Goal: Information Seeking & Learning: Understand process/instructions

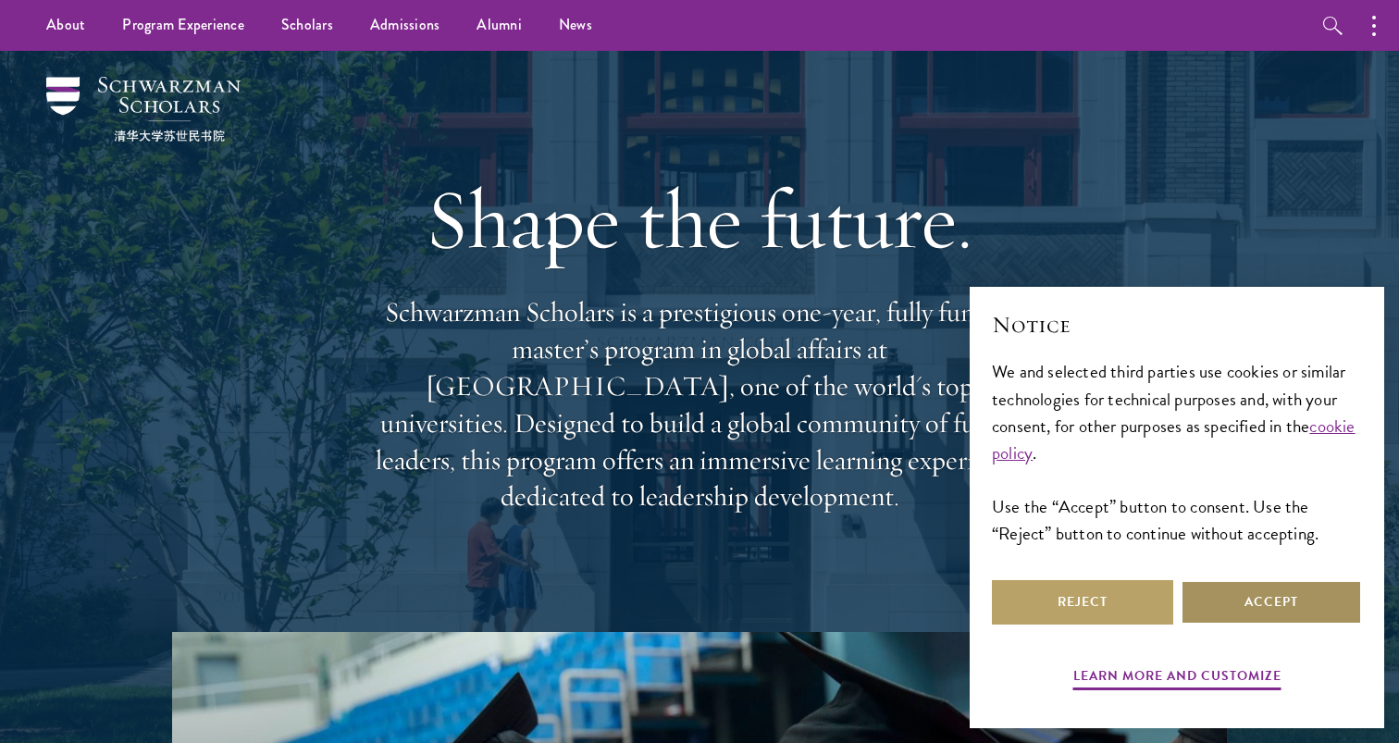
click at [1230, 585] on button "Accept" at bounding box center [1270, 602] width 181 height 44
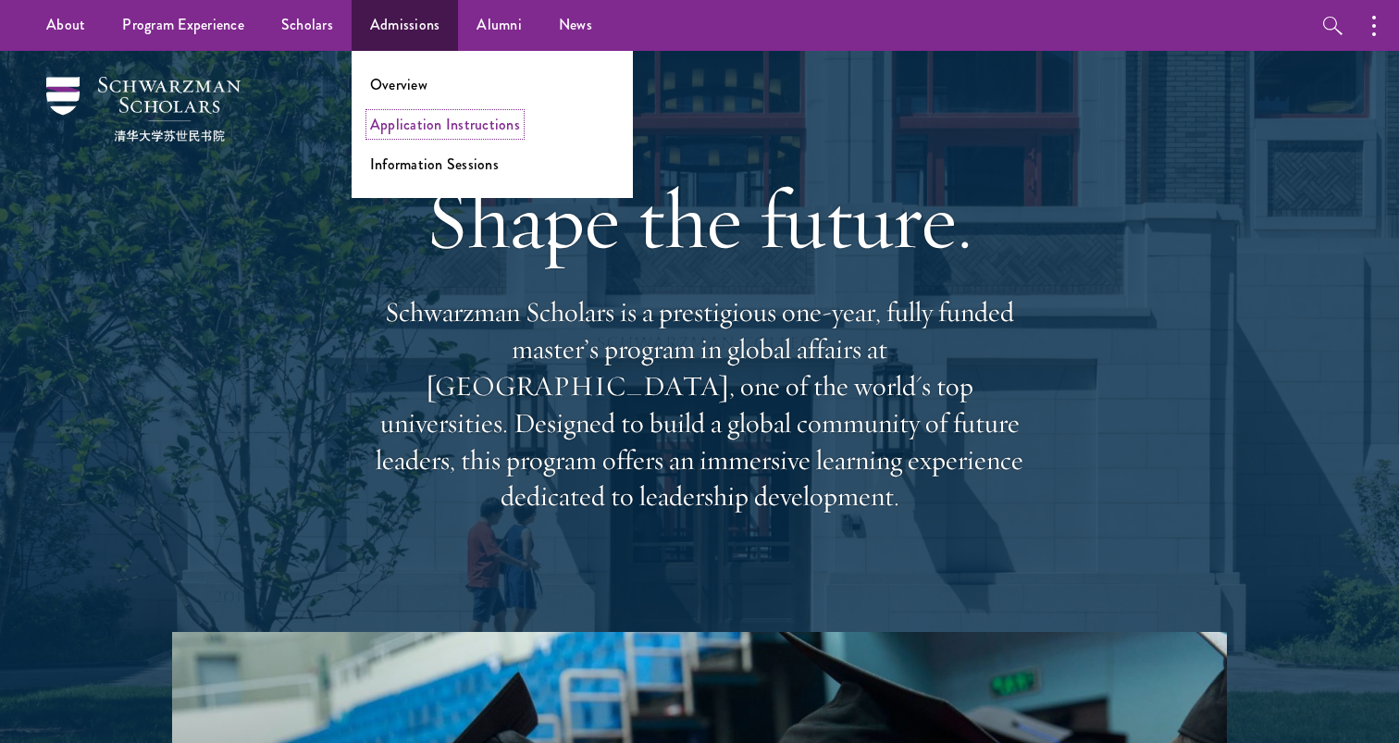
click at [430, 124] on link "Application Instructions" at bounding box center [445, 124] width 150 height 21
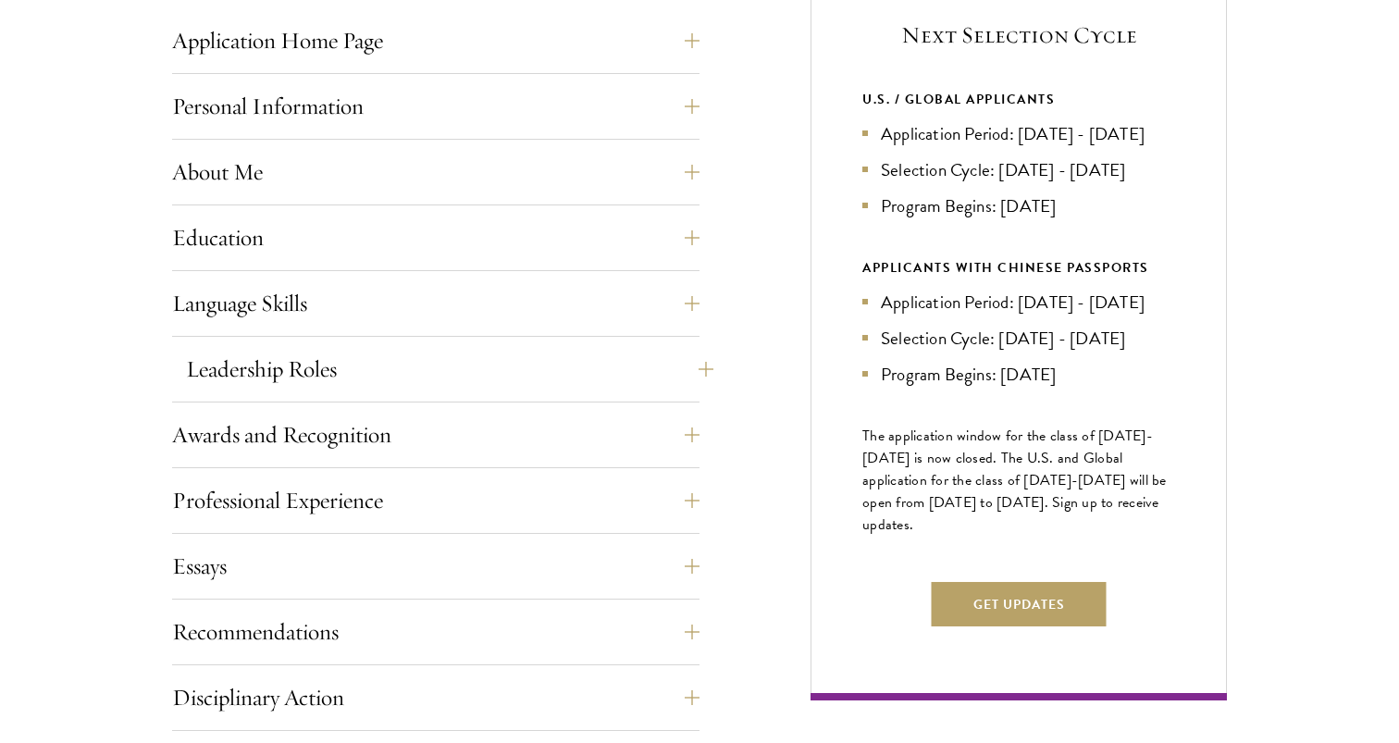
scroll to position [792, 0]
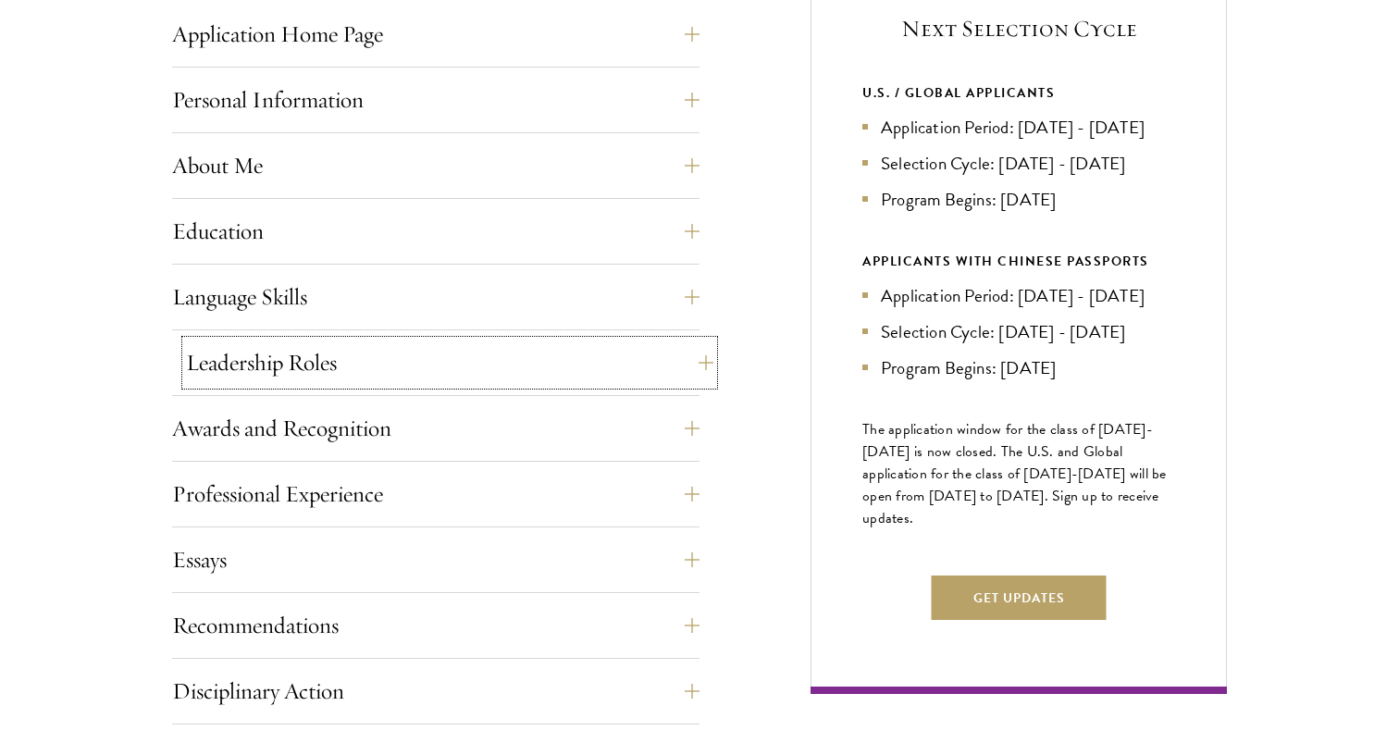
click at [684, 364] on button "Leadership Roles" at bounding box center [449, 362] width 527 height 44
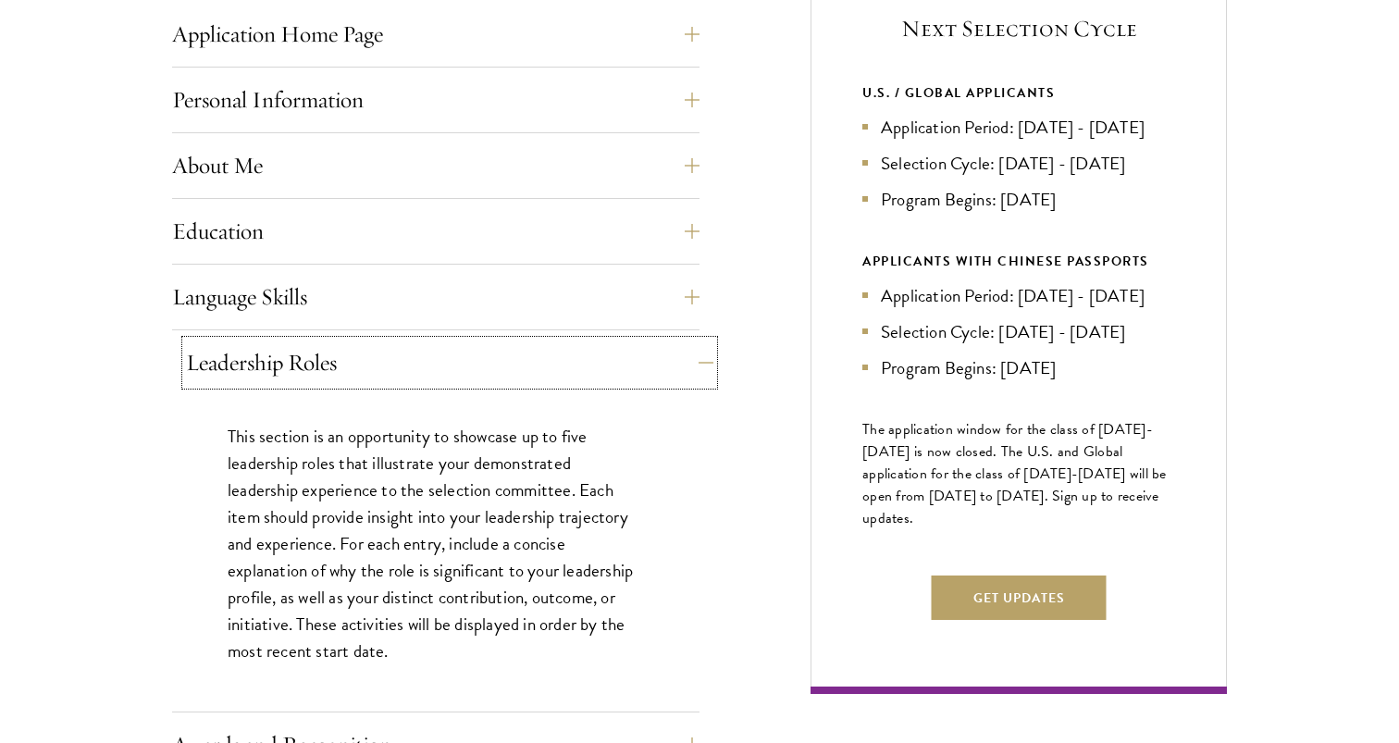
click at [684, 364] on button "Leadership Roles" at bounding box center [449, 362] width 527 height 44
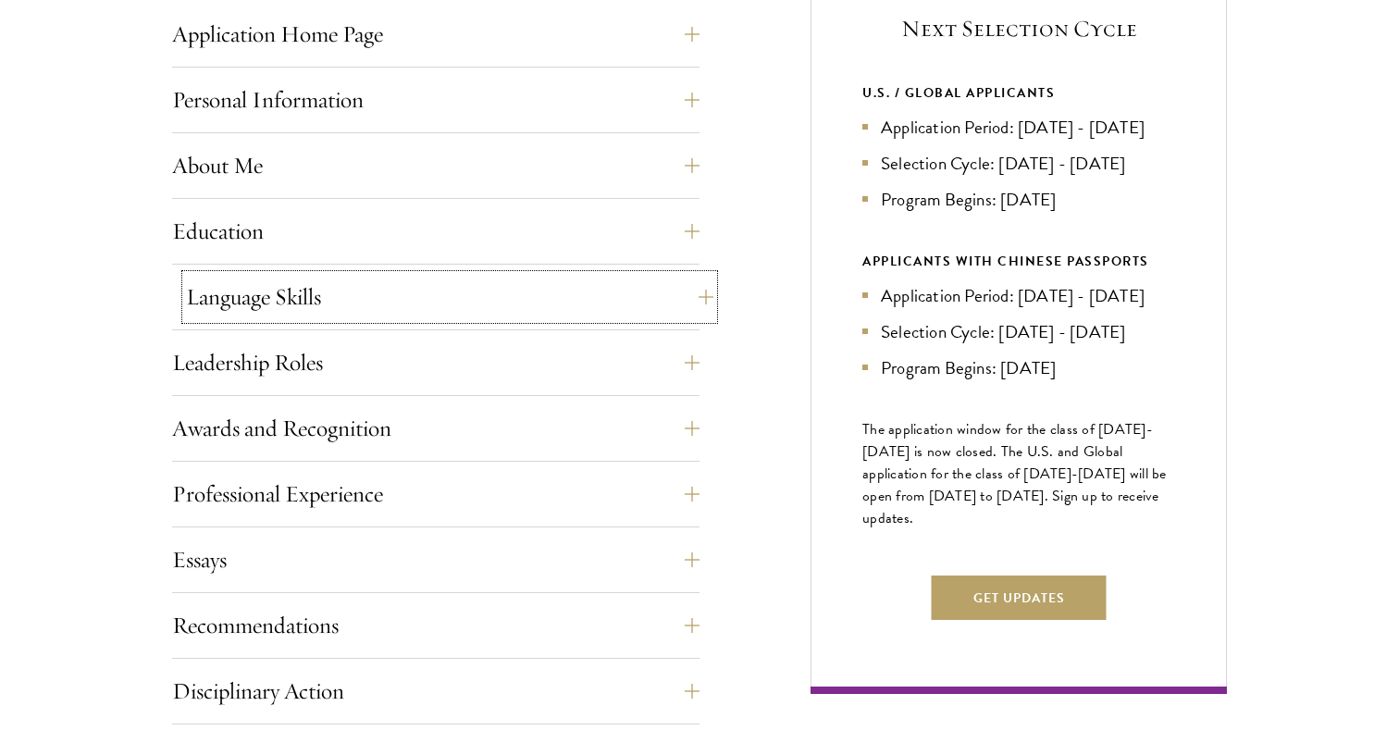
click at [642, 301] on button "Language Skills" at bounding box center [449, 297] width 527 height 44
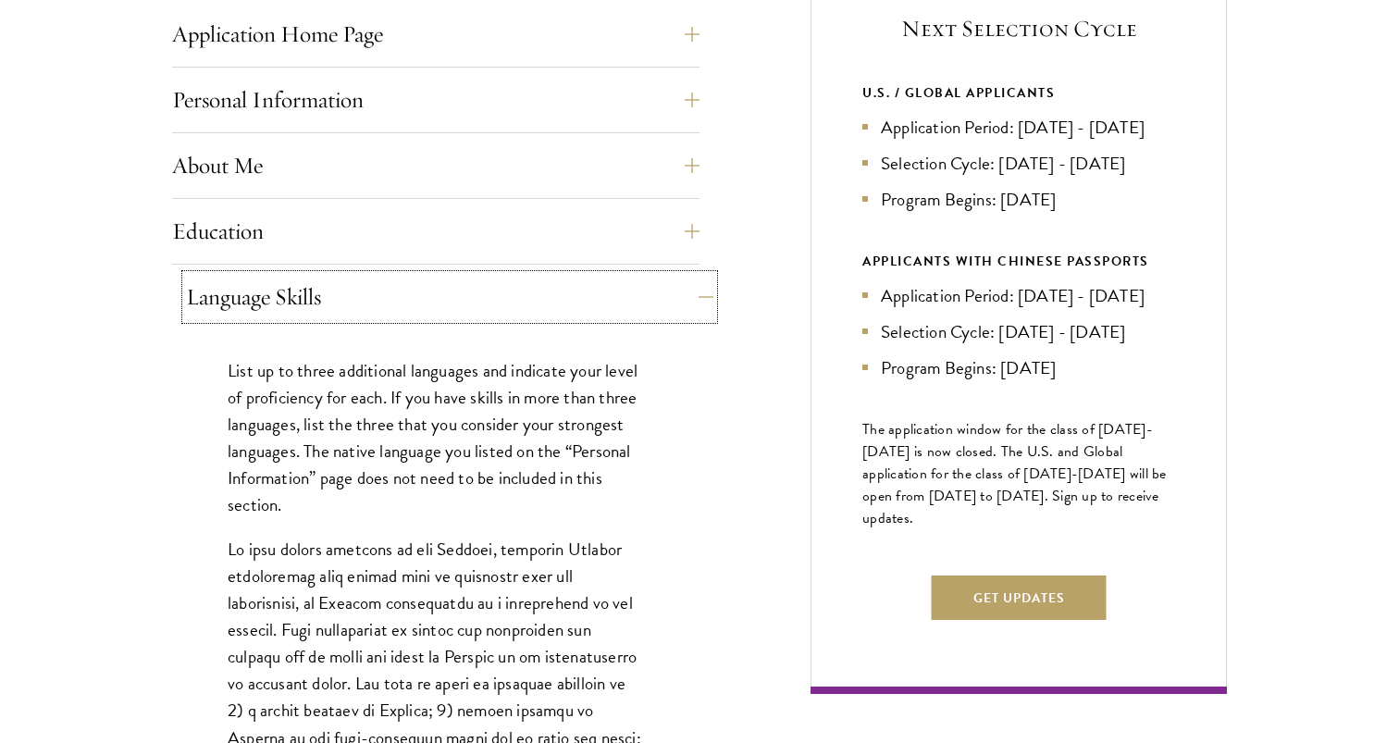
click at [642, 301] on button "Language Skills" at bounding box center [449, 297] width 527 height 44
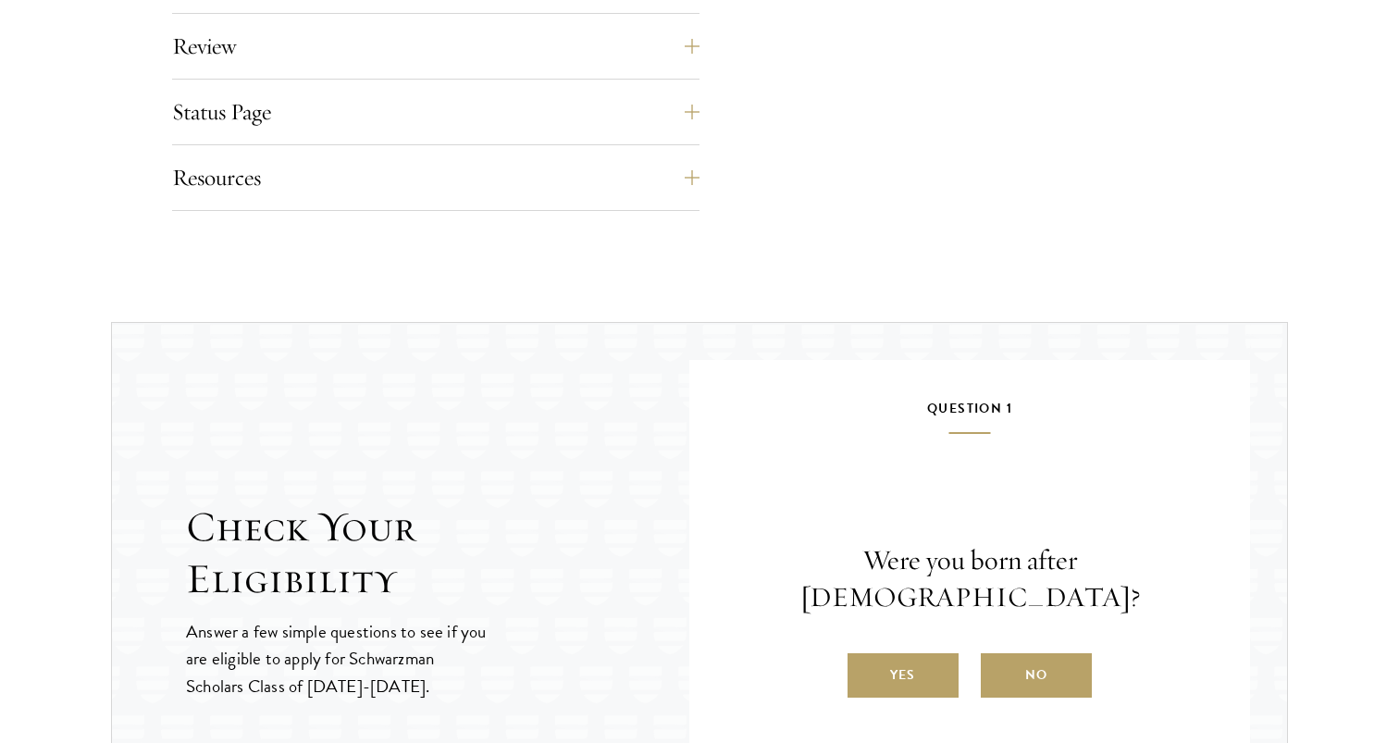
scroll to position [1635, 0]
click at [630, 190] on button "Resources" at bounding box center [449, 176] width 527 height 44
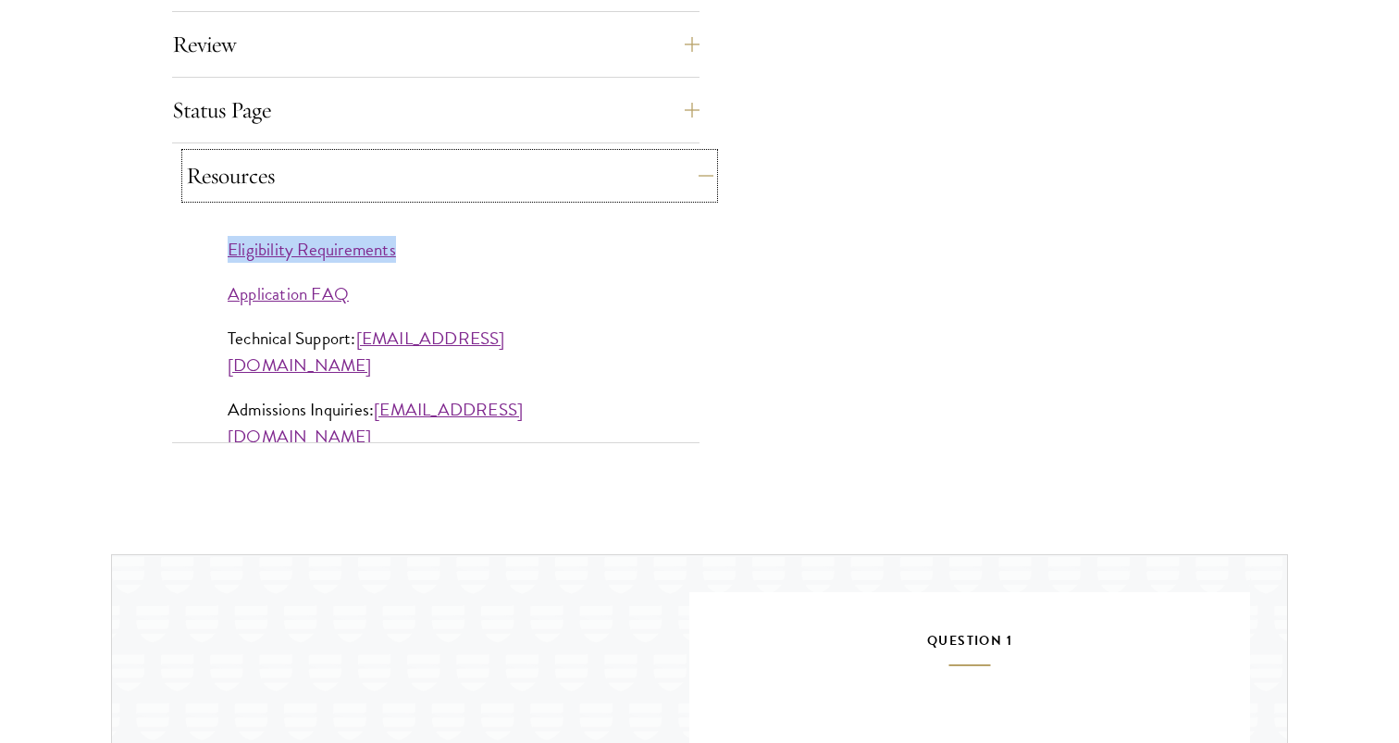
click at [543, 177] on button "Resources" at bounding box center [449, 176] width 527 height 44
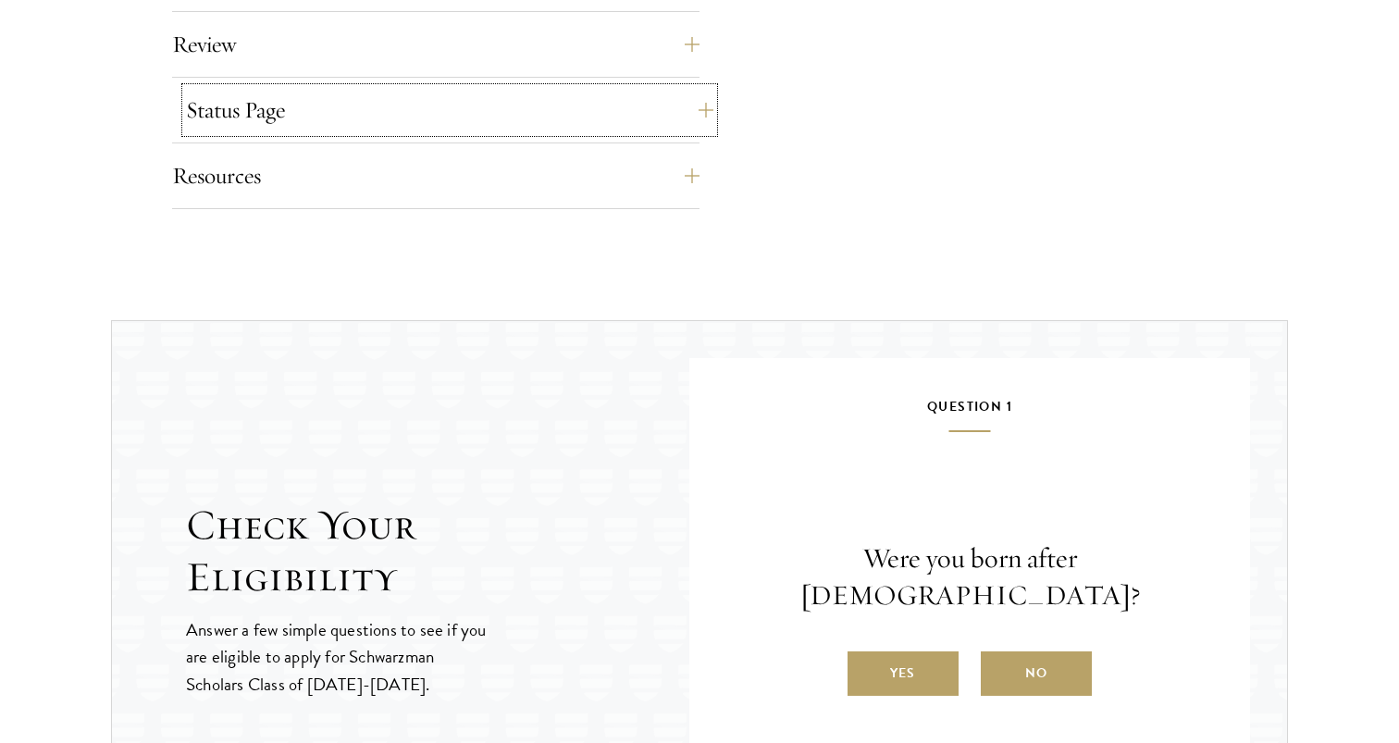
click at [546, 120] on button "Status Page" at bounding box center [449, 110] width 527 height 44
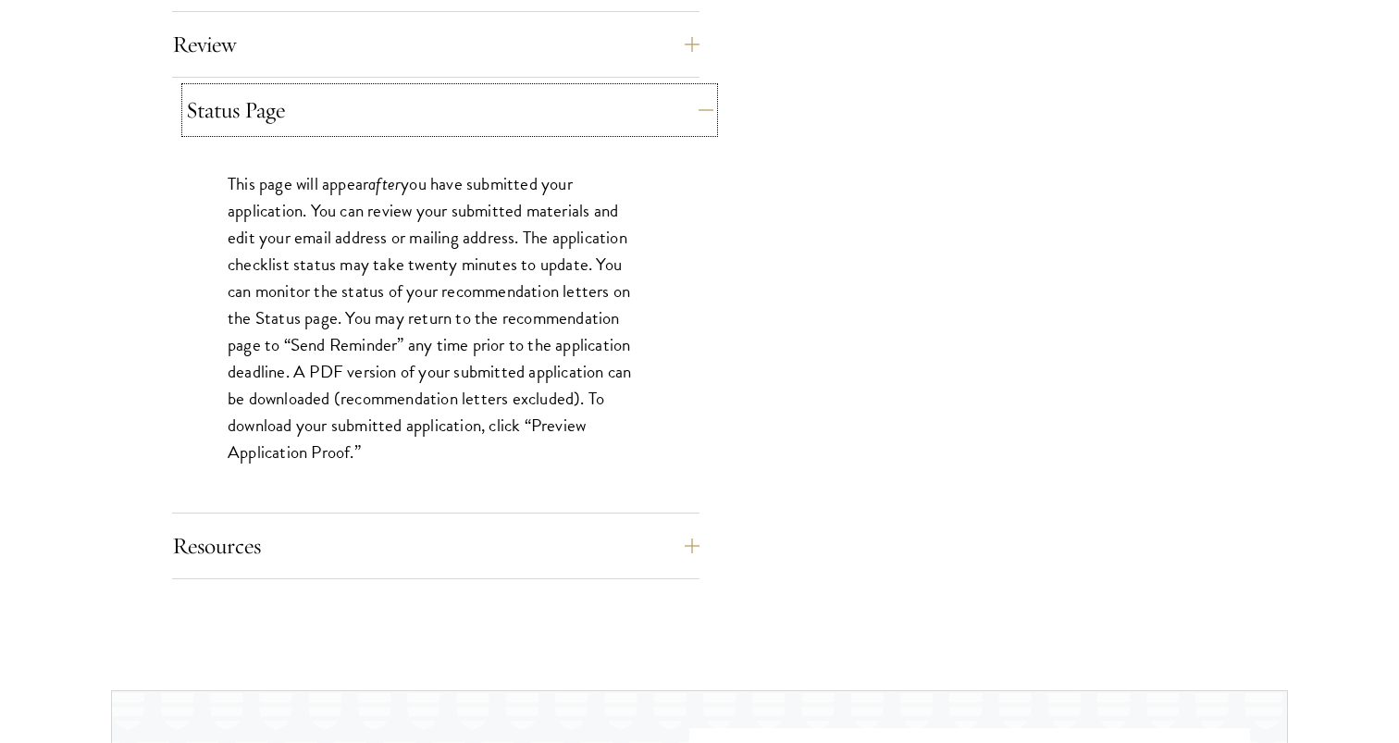
click at [546, 120] on button "Status Page" at bounding box center [449, 110] width 527 height 44
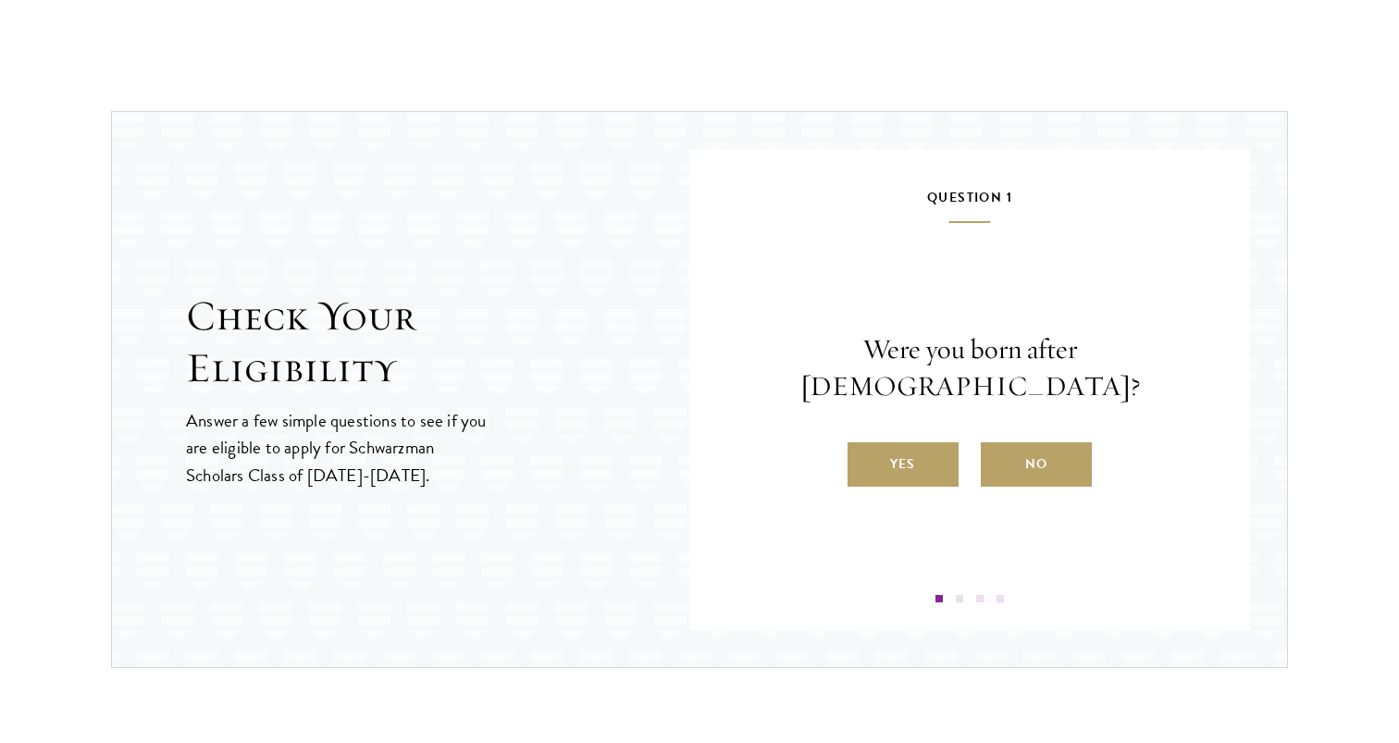
scroll to position [1842, 0]
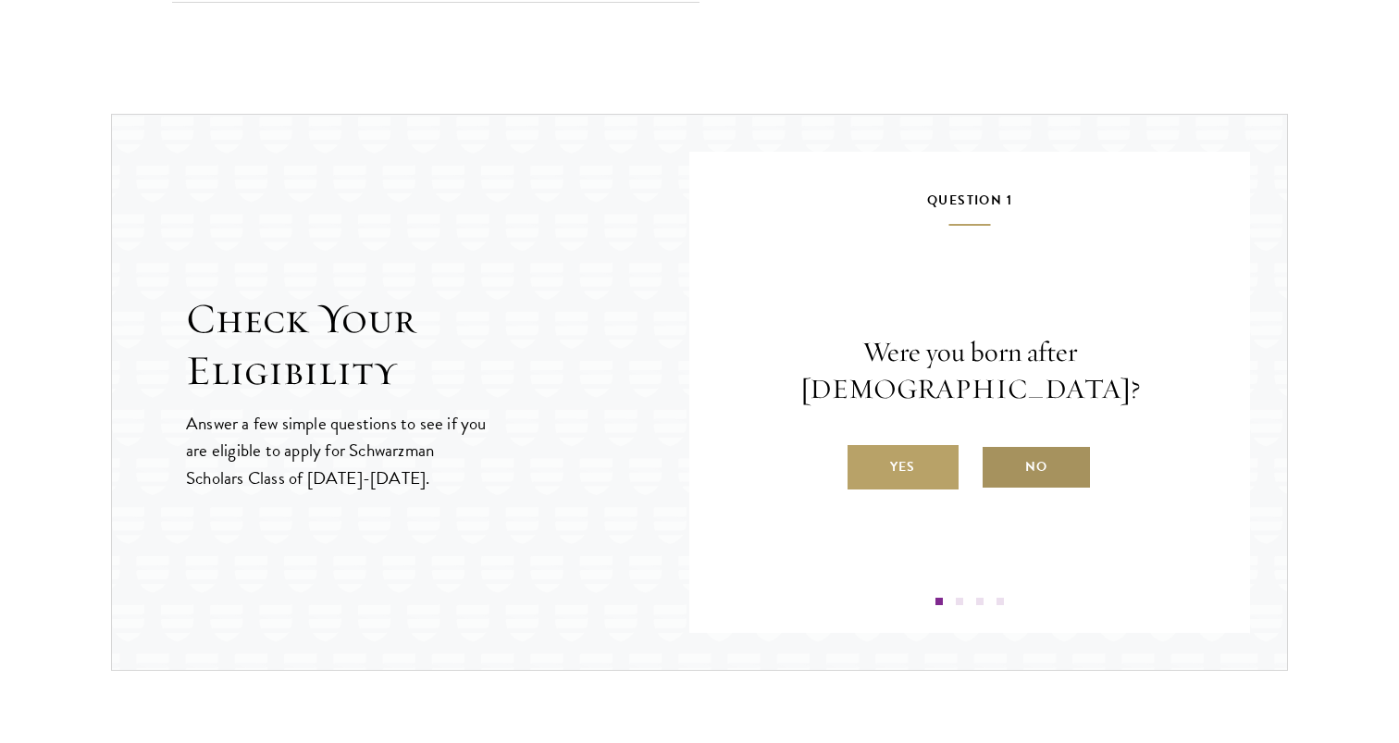
click at [1050, 449] on label "No" at bounding box center [1035, 467] width 111 height 44
click at [997, 449] on input "No" at bounding box center [988, 455] width 17 height 17
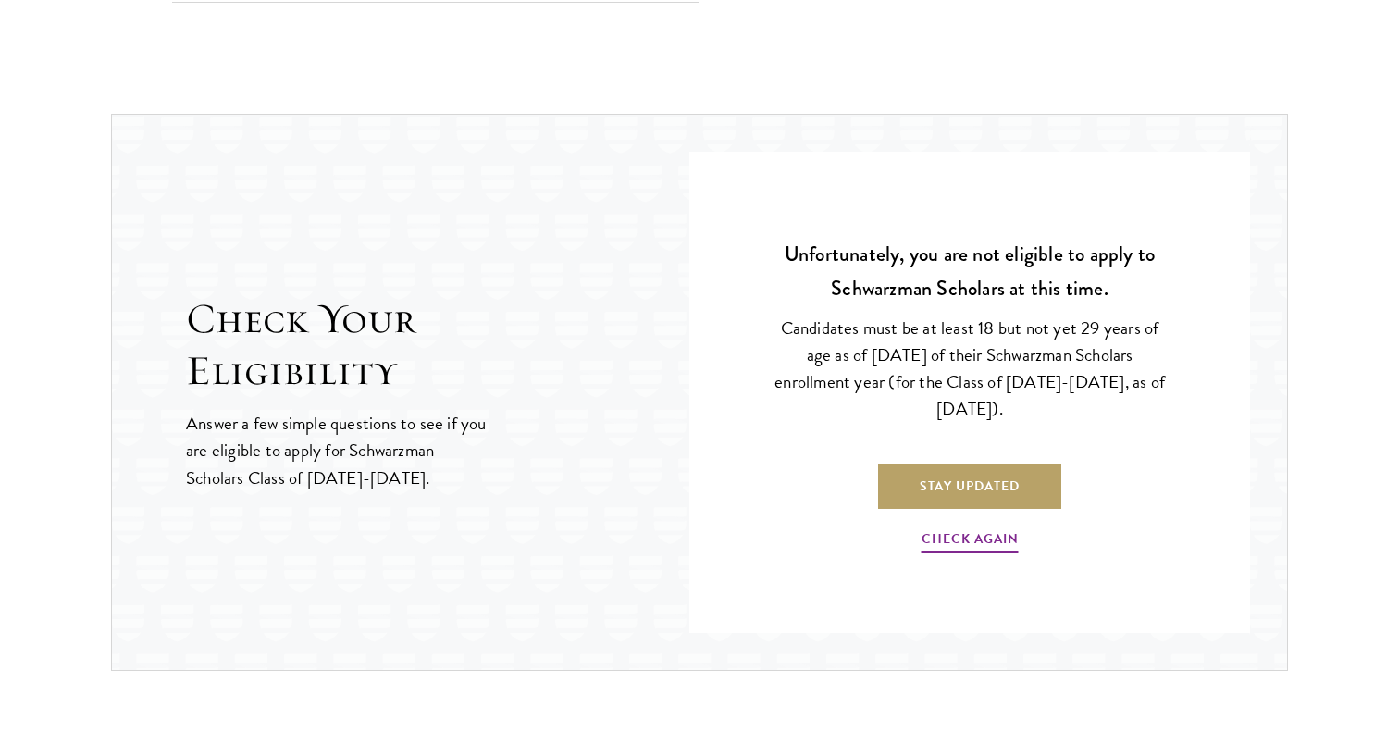
drag, startPoint x: 777, startPoint y: 325, endPoint x: 1041, endPoint y: 413, distance: 277.9
click at [1041, 413] on p "Candidates must be at least 18 but not yet 29 years of age as of [DATE] of thei…" at bounding box center [969, 367] width 394 height 107
click at [1041, 413] on p "Candidates must be at least 18 but not yet 29 years of age as of August 1 of th…" at bounding box center [969, 367] width 394 height 107
click at [961, 533] on link "Check Again" at bounding box center [969, 541] width 97 height 29
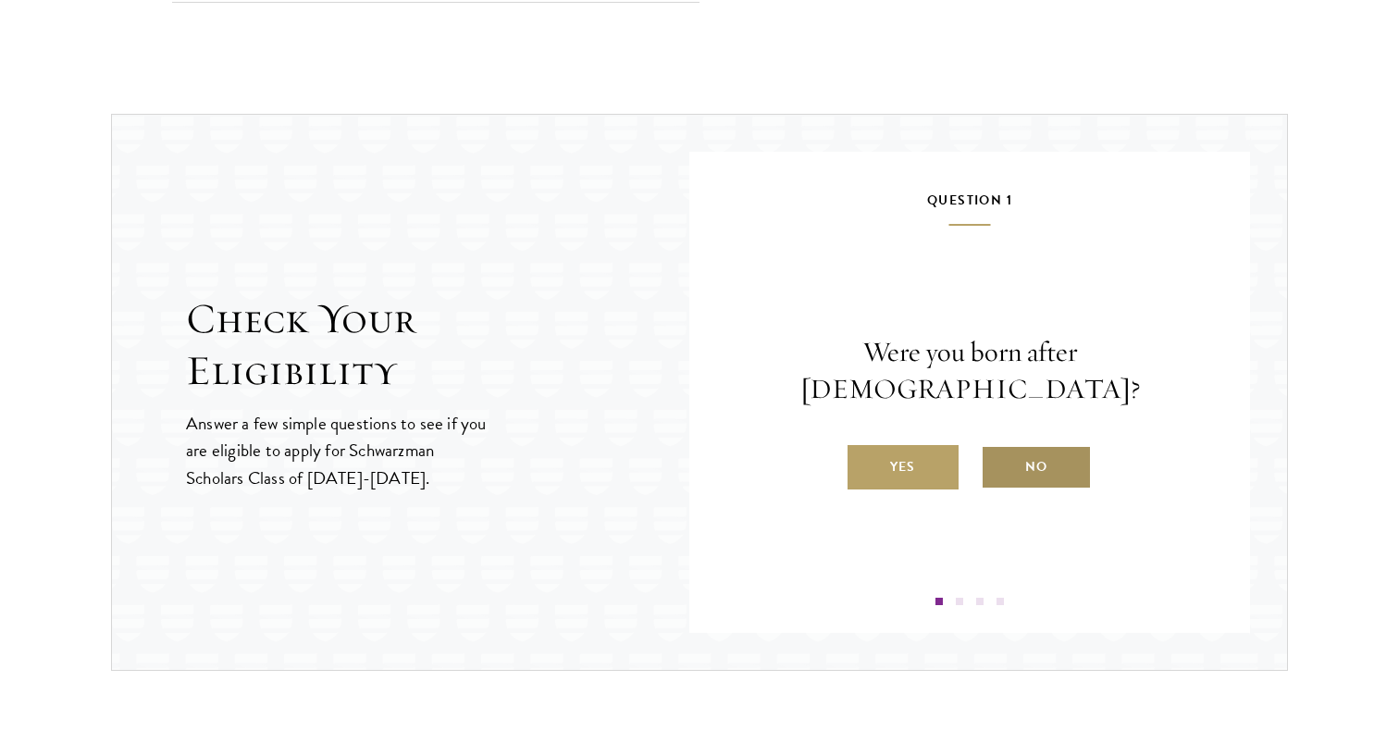
click at [1043, 454] on label "No" at bounding box center [1035, 467] width 111 height 44
click at [997, 454] on input "No" at bounding box center [988, 455] width 17 height 17
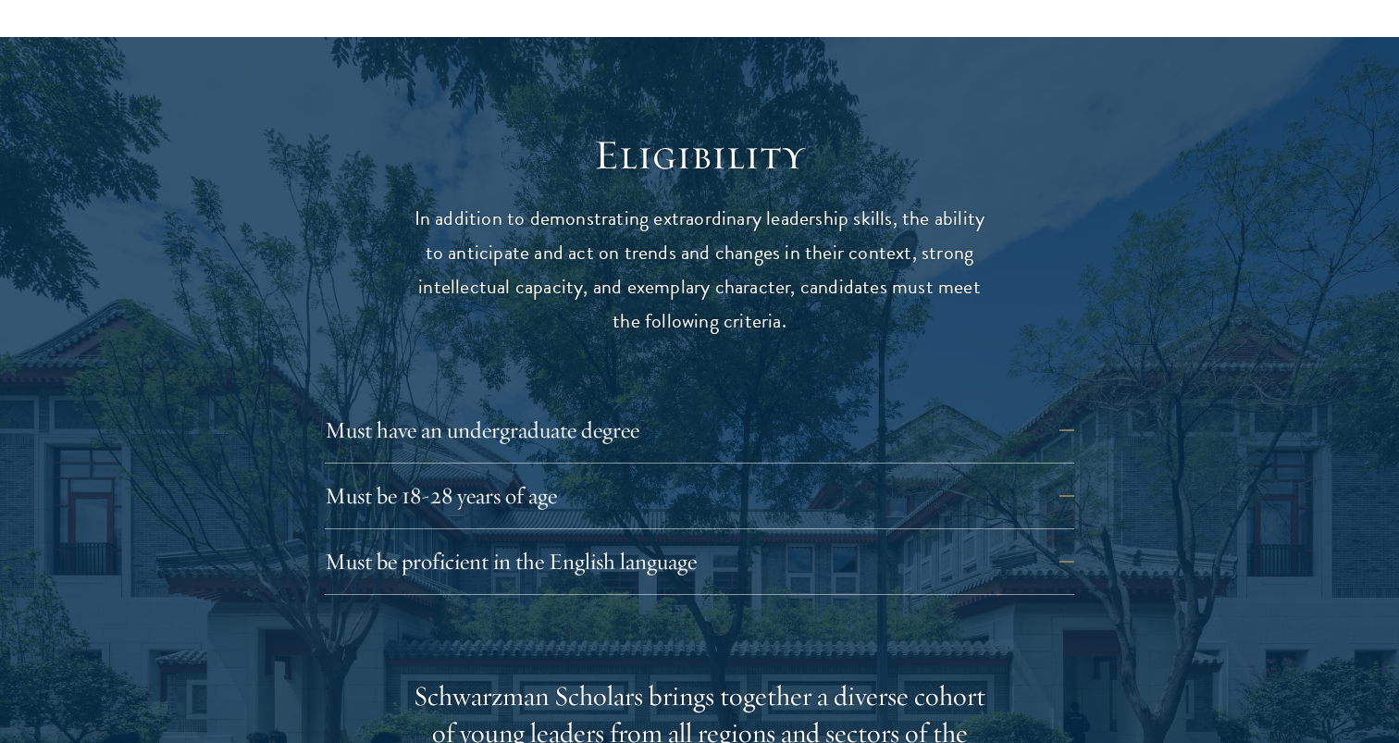
scroll to position [2341, 0]
